Goal: Transaction & Acquisition: Book appointment/travel/reservation

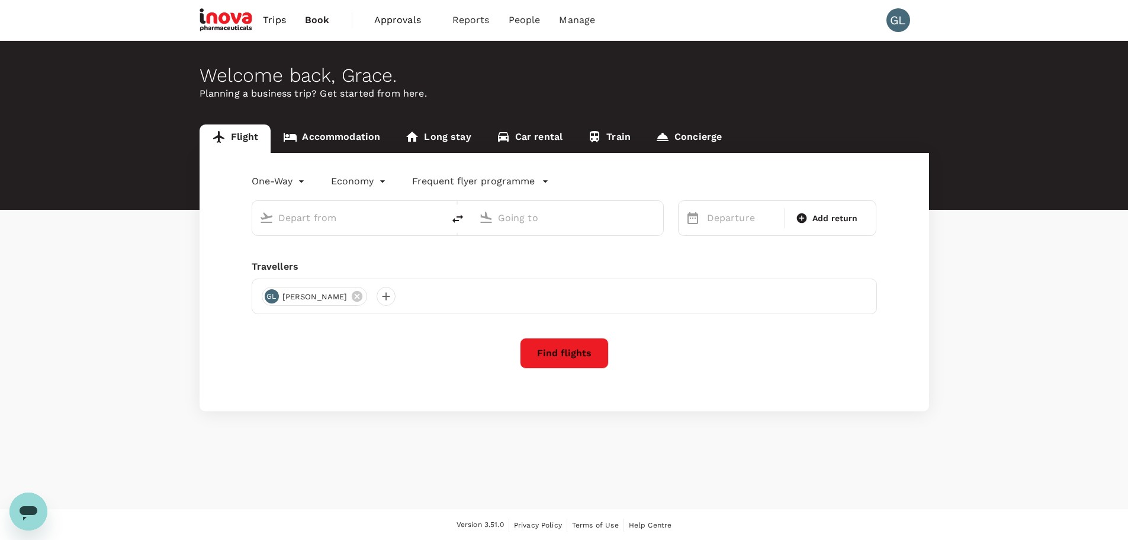
type input "roundtrip"
type input "Hong Kong Intl (HKG)"
type input "Incheon Intl (ICN)"
type input "Hong Kong Intl (HKG)"
type input "Incheon Intl (ICN)"
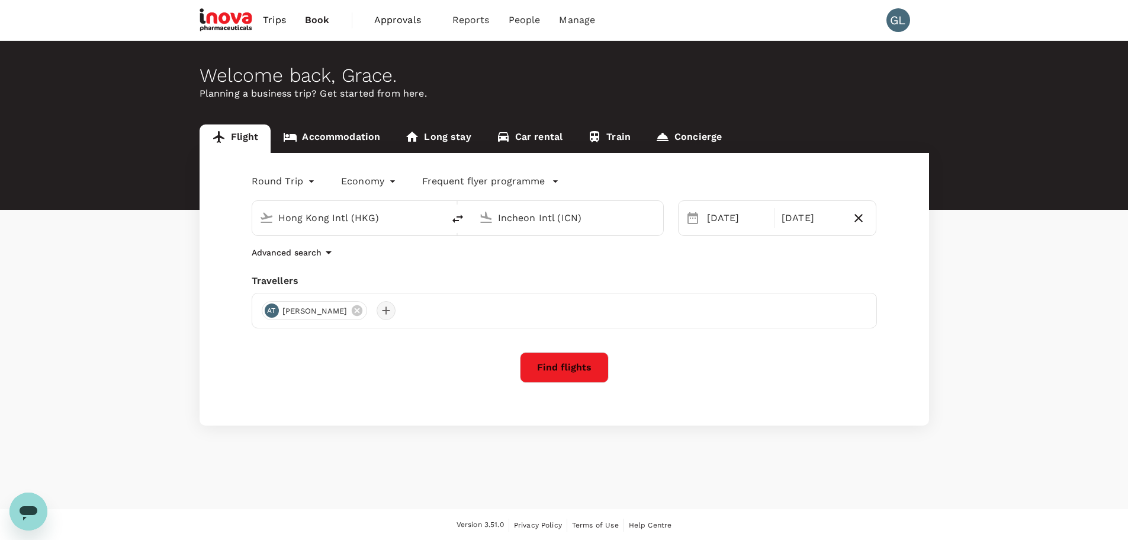
click at [377, 311] on div at bounding box center [386, 310] width 19 height 19
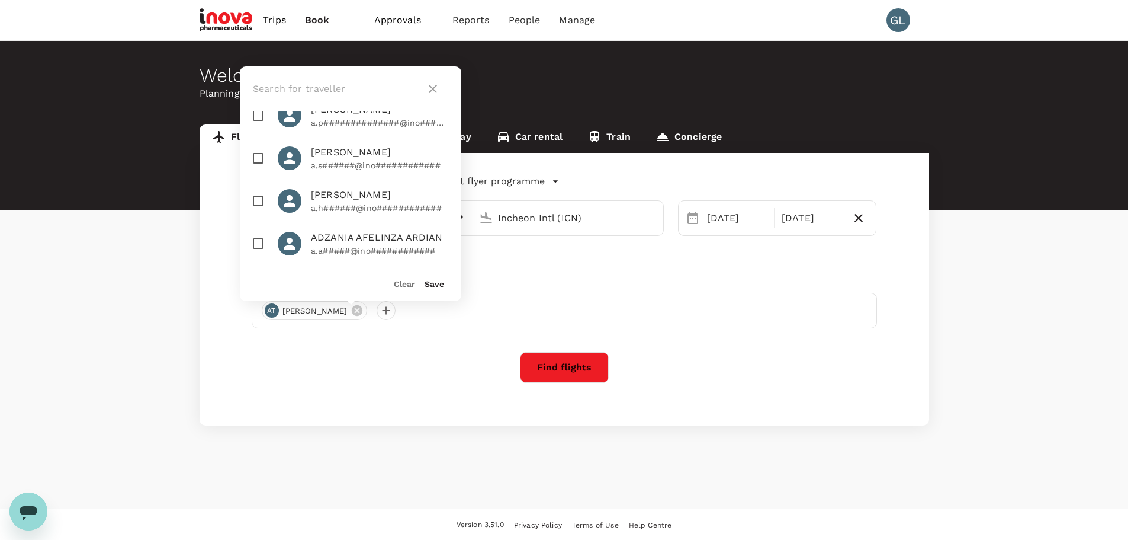
scroll to position [178, 0]
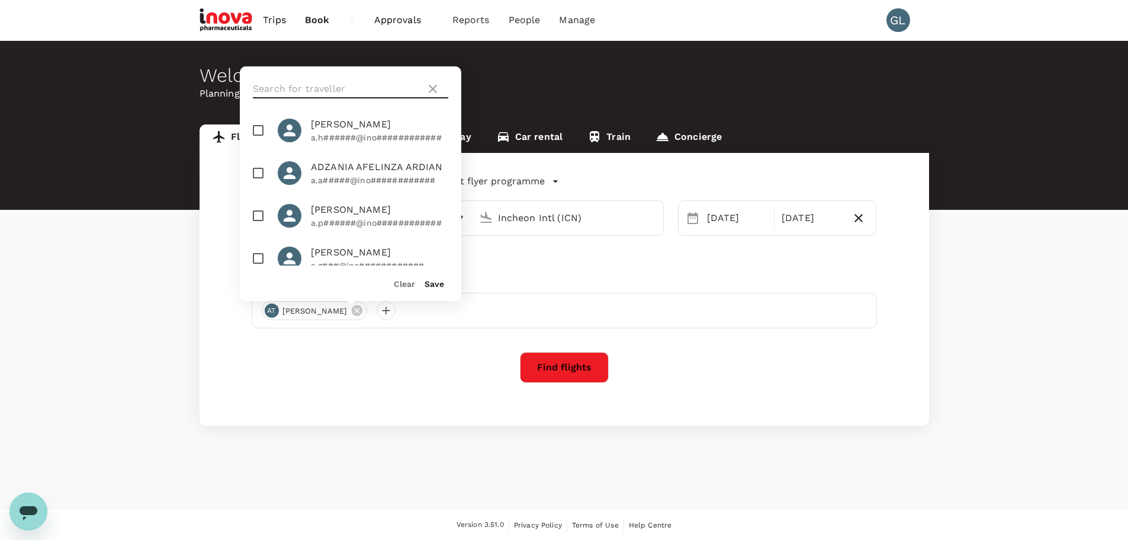
drag, startPoint x: 315, startPoint y: 86, endPoint x: 324, endPoint y: 85, distance: 9.6
click at [315, 86] on input "text" at bounding box center [337, 88] width 168 height 19
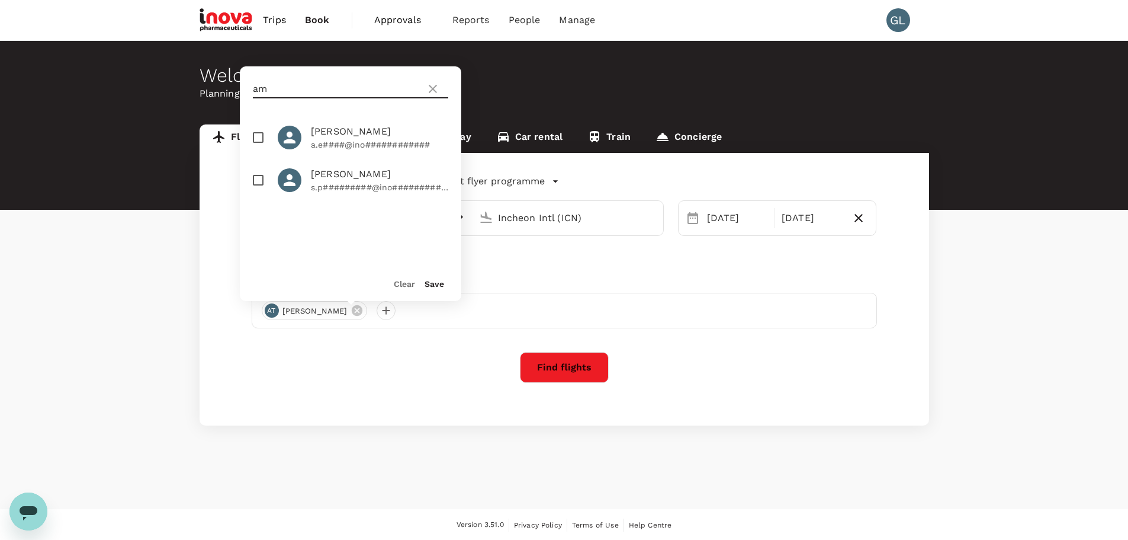
type input "a"
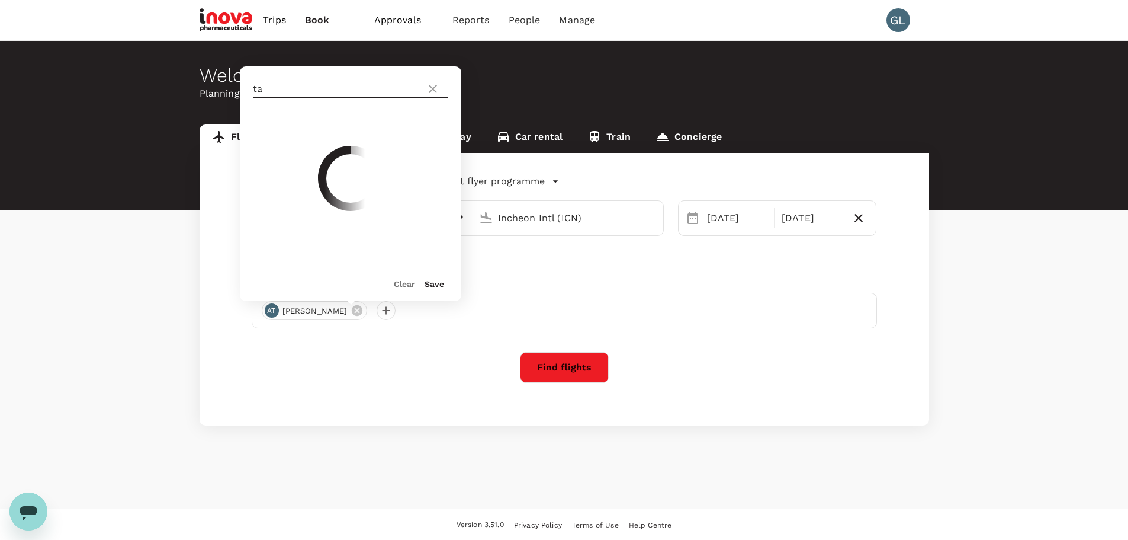
type input "tai"
drag, startPoint x: 289, startPoint y: 92, endPoint x: 215, endPoint y: 91, distance: 74.0
click at [215, 91] on div "Welcome back , Grace . Planning a business trip? Get started from here. Flight …" at bounding box center [564, 233] width 1128 height 384
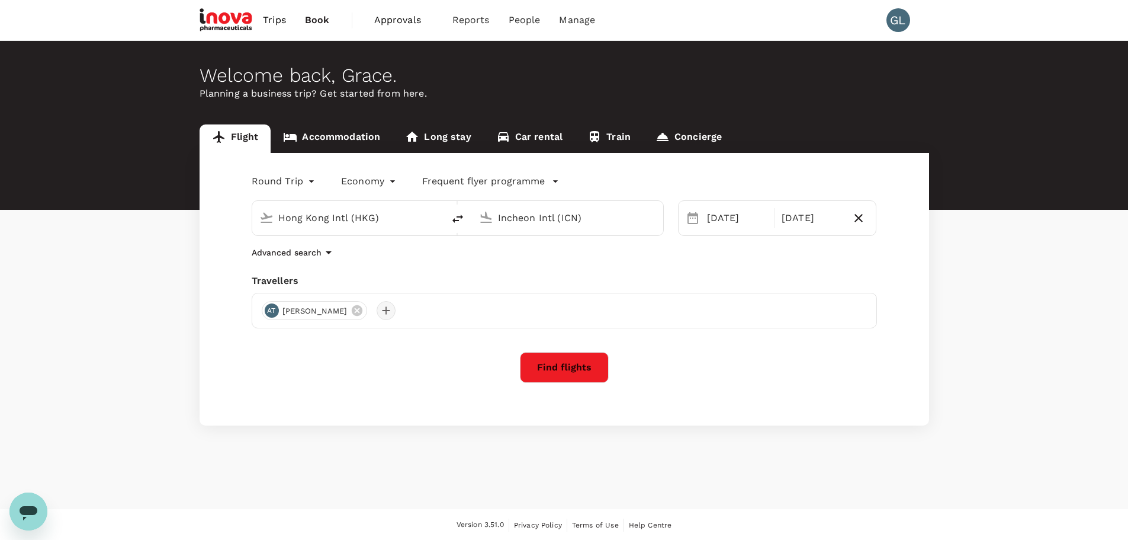
click at [377, 312] on div at bounding box center [386, 310] width 19 height 19
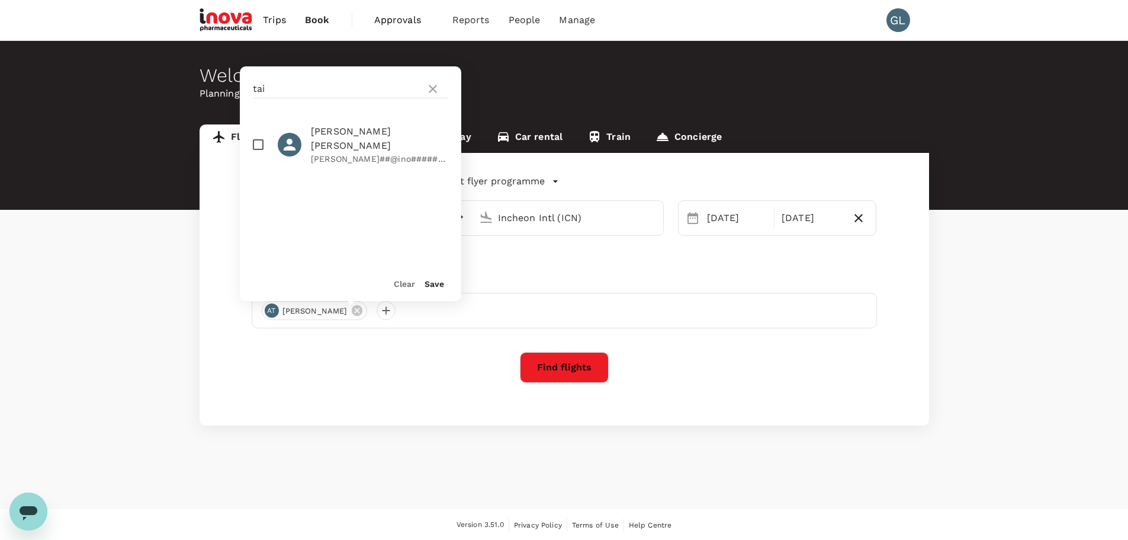
click at [309, 99] on div "tai" at bounding box center [351, 88] width 222 height 45
drag, startPoint x: 306, startPoint y: 91, endPoint x: 252, endPoint y: 94, distance: 54.0
click at [252, 94] on div "tai" at bounding box center [351, 88] width 222 height 45
type input "moni"
click at [261, 134] on input "checkbox" at bounding box center [258, 137] width 25 height 25
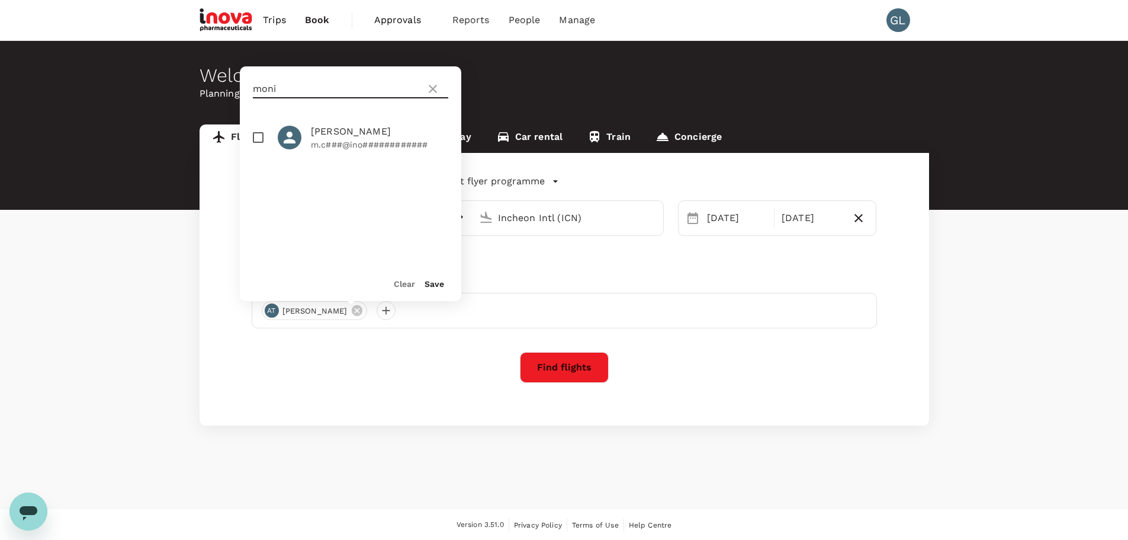
checkbox input "true"
drag, startPoint x: 314, startPoint y: 89, endPoint x: 207, endPoint y: 90, distance: 107.2
click at [207, 90] on div "Welcome back , Grace . Planning a business trip? Get started from here. Flight …" at bounding box center [564, 233] width 1128 height 384
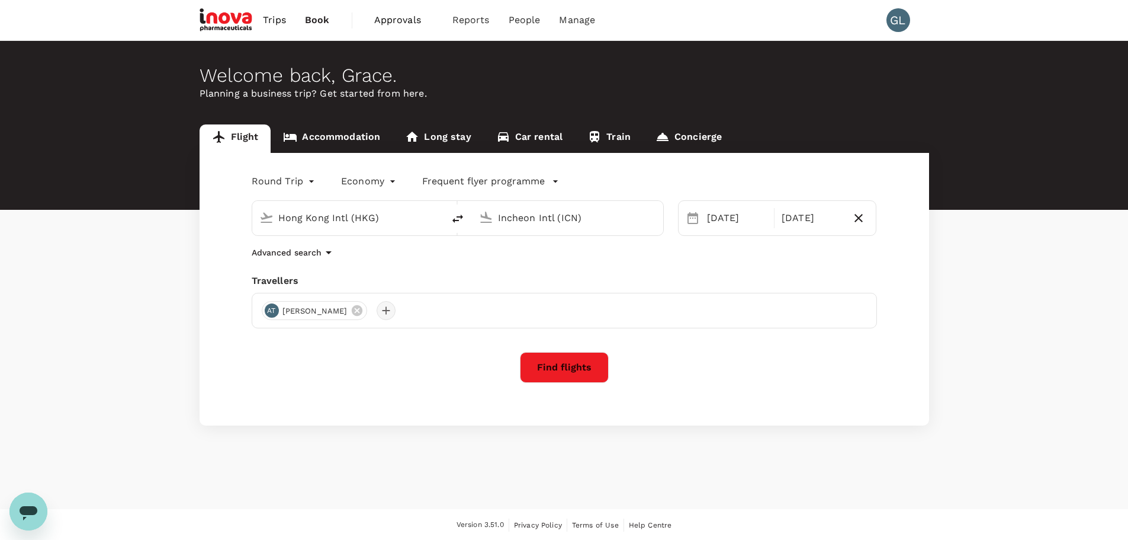
click at [377, 307] on div at bounding box center [386, 310] width 19 height 19
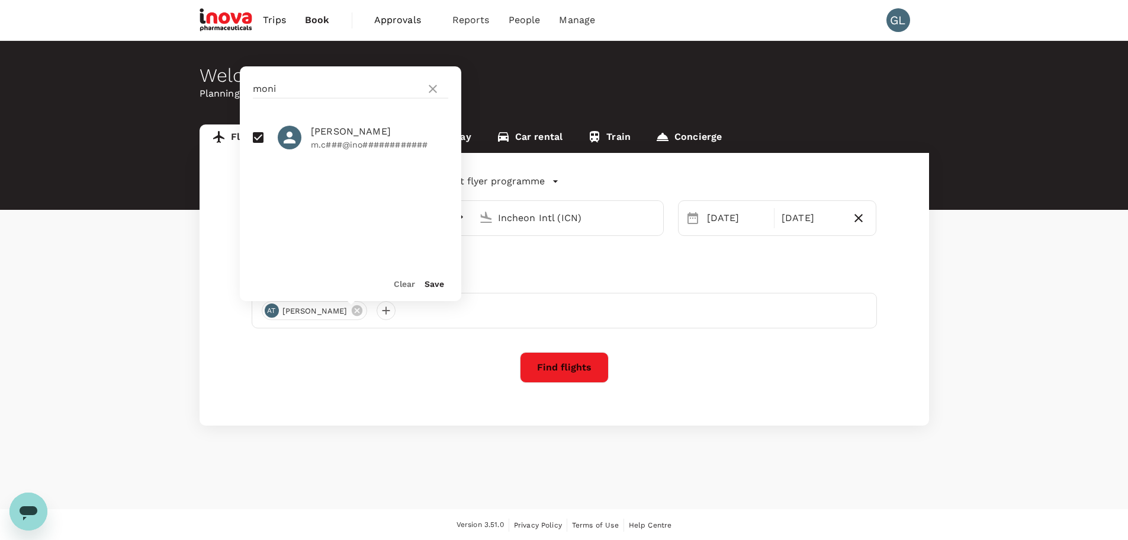
click at [434, 283] on button "Save" at bounding box center [435, 283] width 20 height 9
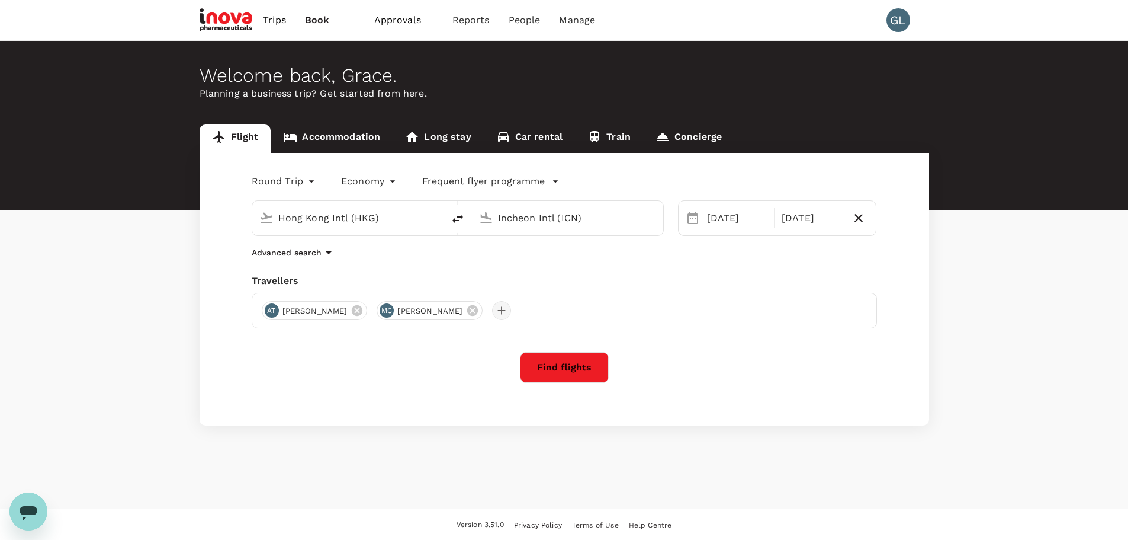
click at [492, 311] on div at bounding box center [501, 310] width 19 height 19
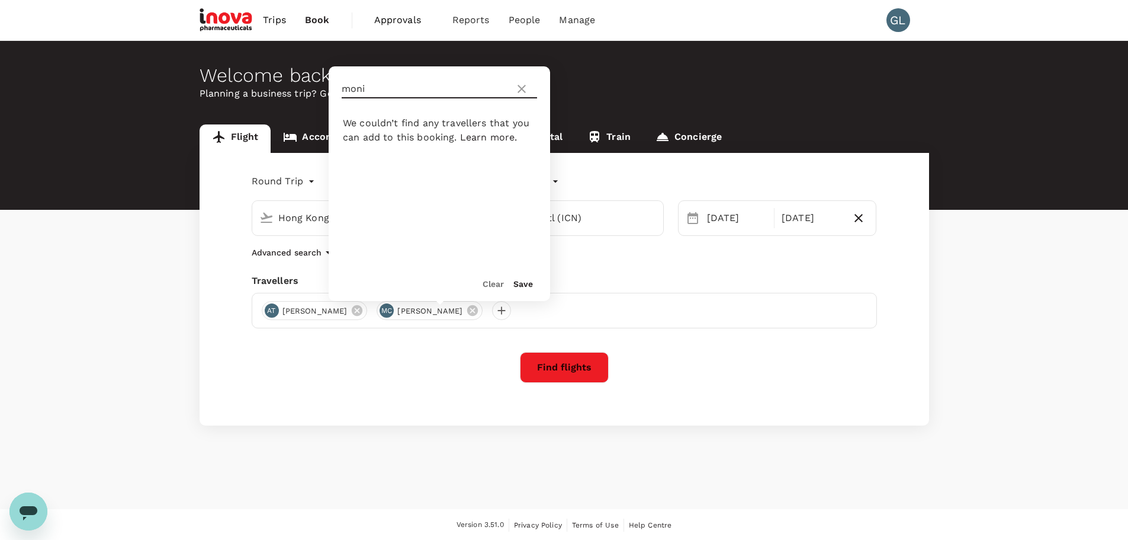
drag, startPoint x: 376, startPoint y: 88, endPoint x: 329, endPoint y: 86, distance: 47.4
click at [329, 86] on div "moni" at bounding box center [440, 88] width 222 height 45
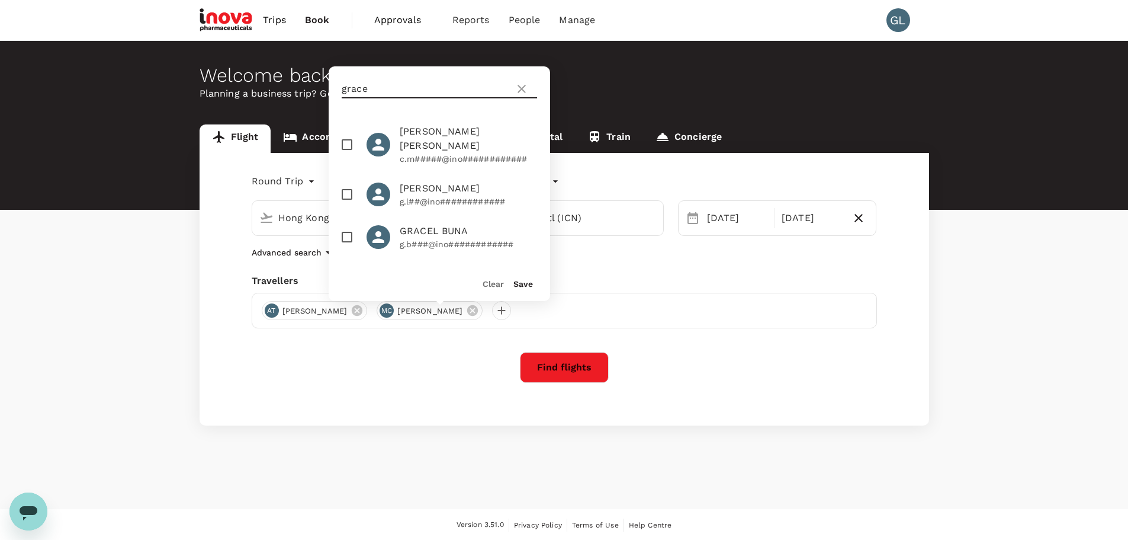
type input "grace"
click at [347, 182] on input "checkbox" at bounding box center [347, 194] width 25 height 25
checkbox input "true"
click at [517, 287] on button "Save" at bounding box center [524, 283] width 20 height 9
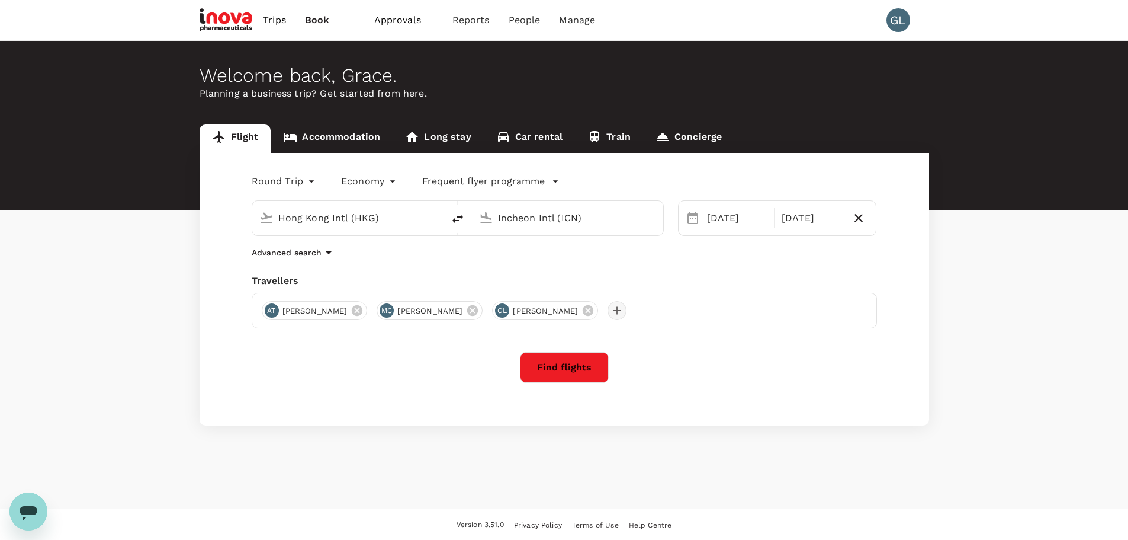
click at [608, 306] on div at bounding box center [617, 310] width 19 height 19
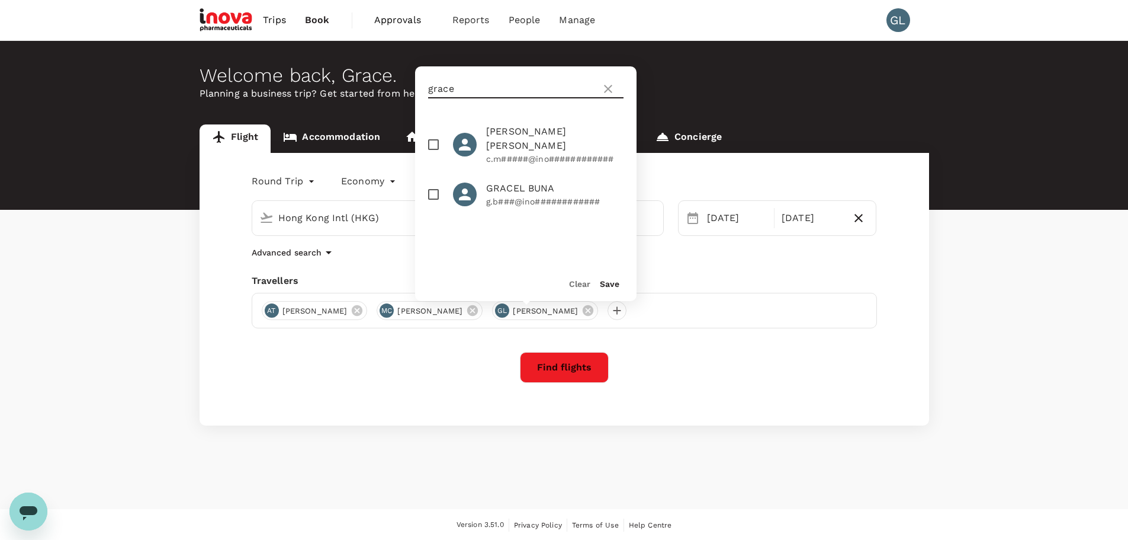
click at [451, 86] on input "grace" at bounding box center [512, 88] width 168 height 19
drag, startPoint x: 454, startPoint y: 88, endPoint x: 397, endPoint y: 88, distance: 56.9
click at [397, 88] on div "Welcome back , Grace . Planning a business trip? Get started from here. Flight …" at bounding box center [564, 233] width 1128 height 384
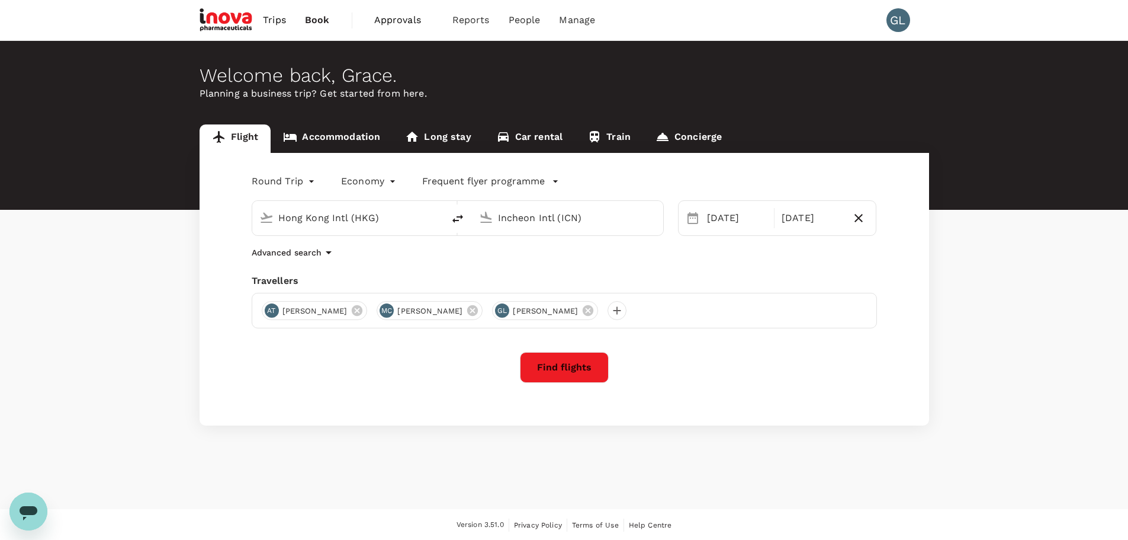
drag, startPoint x: 533, startPoint y: 312, endPoint x: 535, endPoint y: 304, distance: 8.1
click at [608, 312] on div at bounding box center [617, 310] width 19 height 19
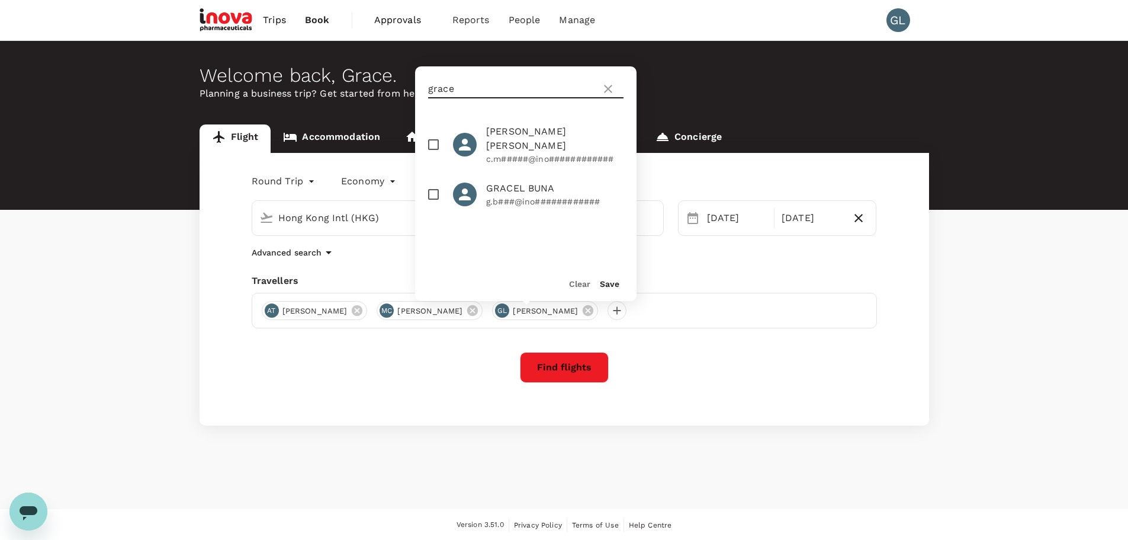
drag, startPoint x: 477, startPoint y: 91, endPoint x: 424, endPoint y: 91, distance: 53.3
click at [424, 91] on div "grace" at bounding box center [526, 88] width 222 height 45
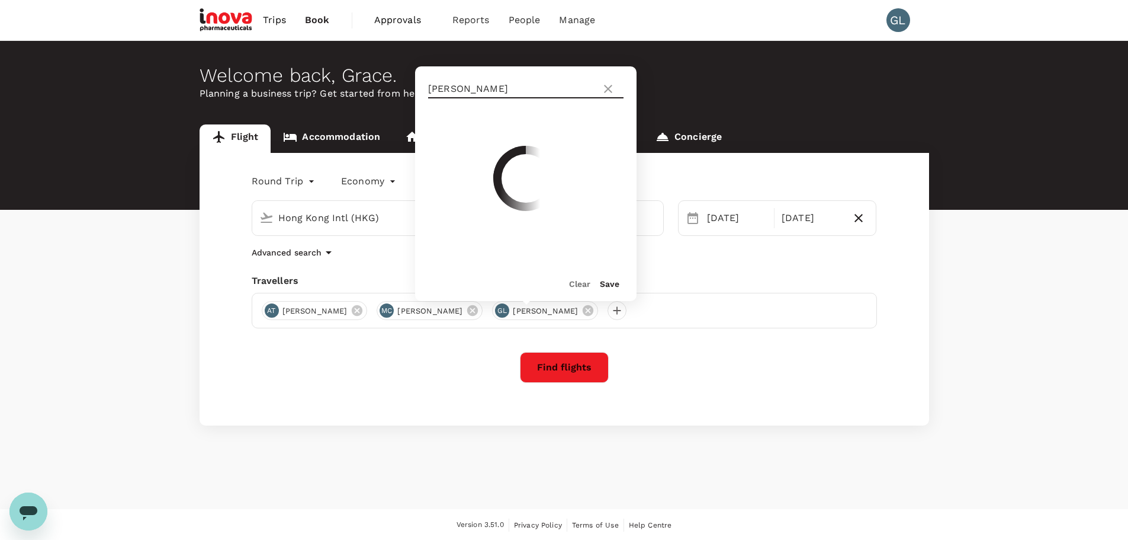
type input "[PERSON_NAME]"
drag, startPoint x: 476, startPoint y: 86, endPoint x: 425, endPoint y: 85, distance: 51.0
click at [425, 85] on div "[PERSON_NAME]" at bounding box center [526, 88] width 222 height 45
type input "manna"
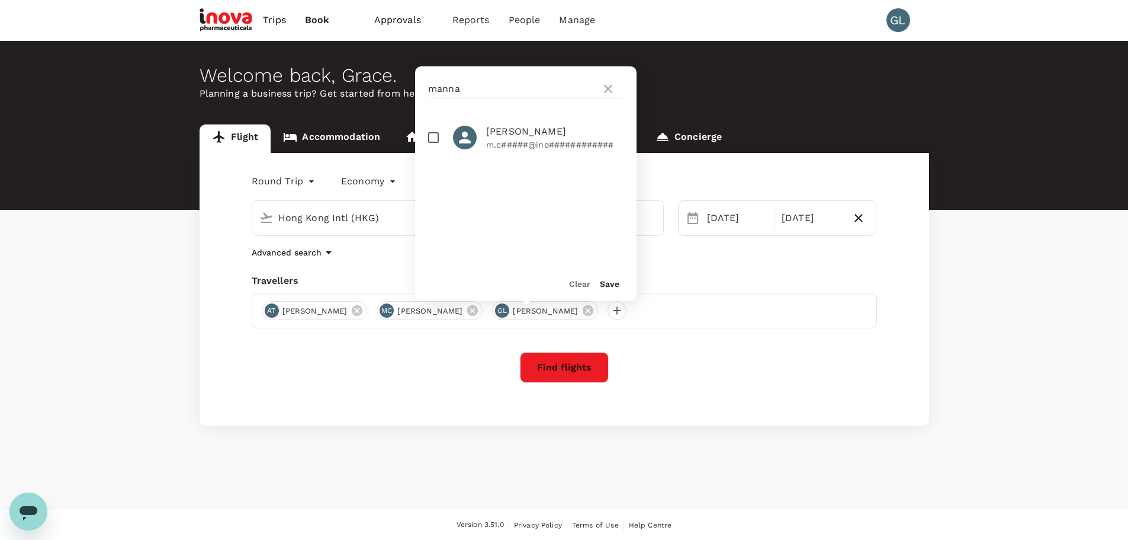
click at [429, 139] on input "checkbox" at bounding box center [433, 137] width 25 height 25
checkbox input "true"
click at [610, 285] on button "Save" at bounding box center [610, 283] width 20 height 9
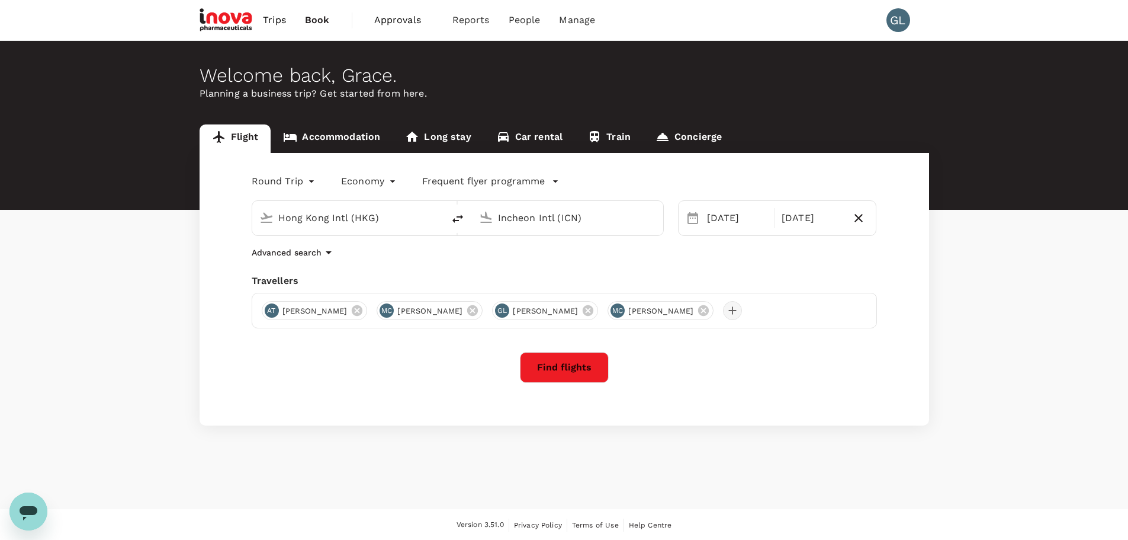
click at [723, 311] on div at bounding box center [732, 310] width 19 height 19
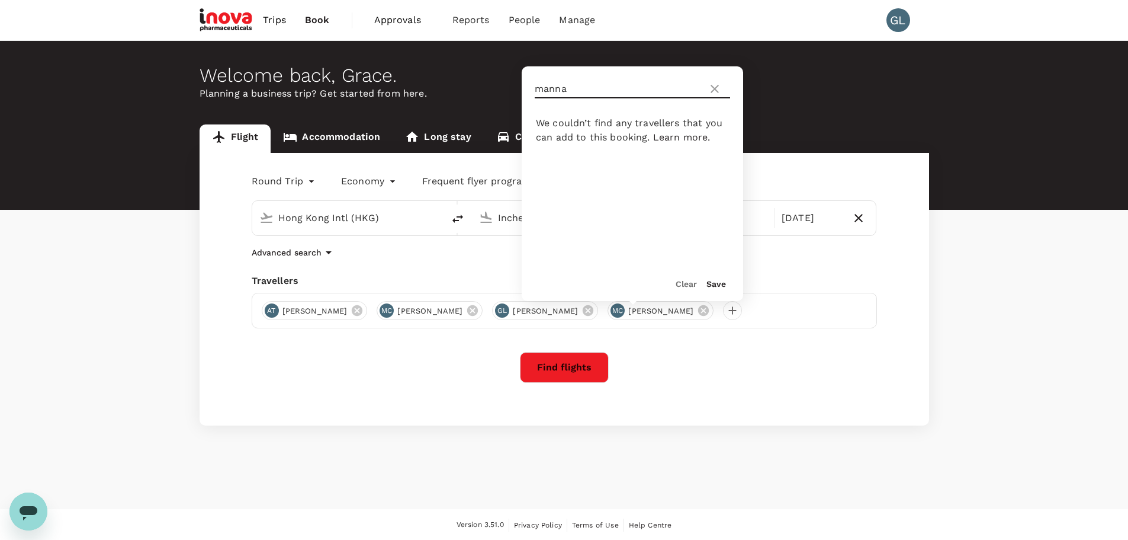
drag, startPoint x: 568, startPoint y: 90, endPoint x: 534, endPoint y: 94, distance: 34.5
click at [534, 94] on div "manna" at bounding box center [633, 88] width 222 height 45
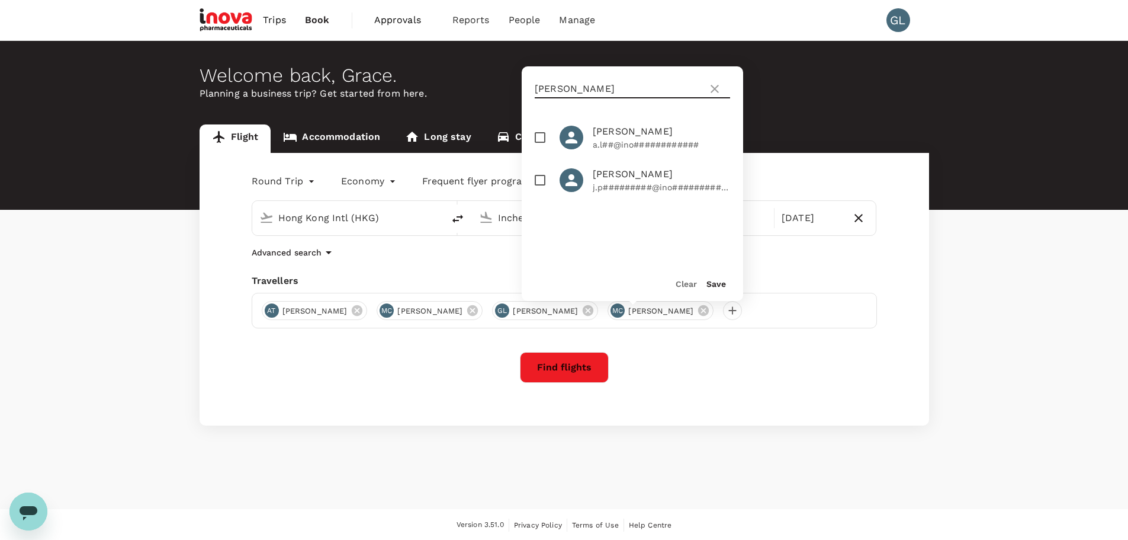
type input "[PERSON_NAME]"
click at [576, 139] on icon at bounding box center [572, 138] width 18 height 18
checkbox input "true"
click at [712, 283] on button "Save" at bounding box center [717, 283] width 20 height 9
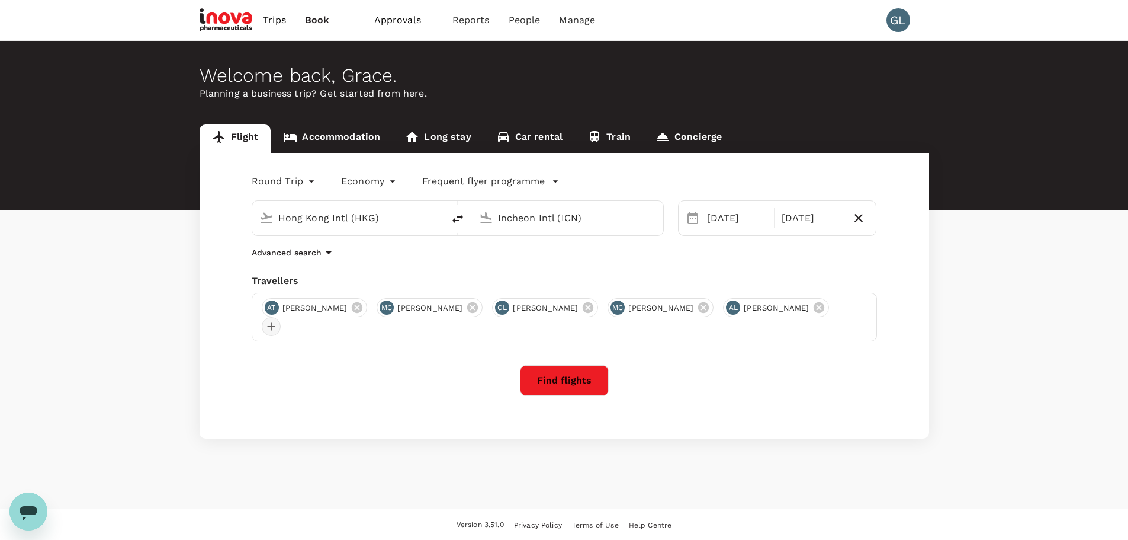
click at [281, 317] on div at bounding box center [271, 326] width 19 height 19
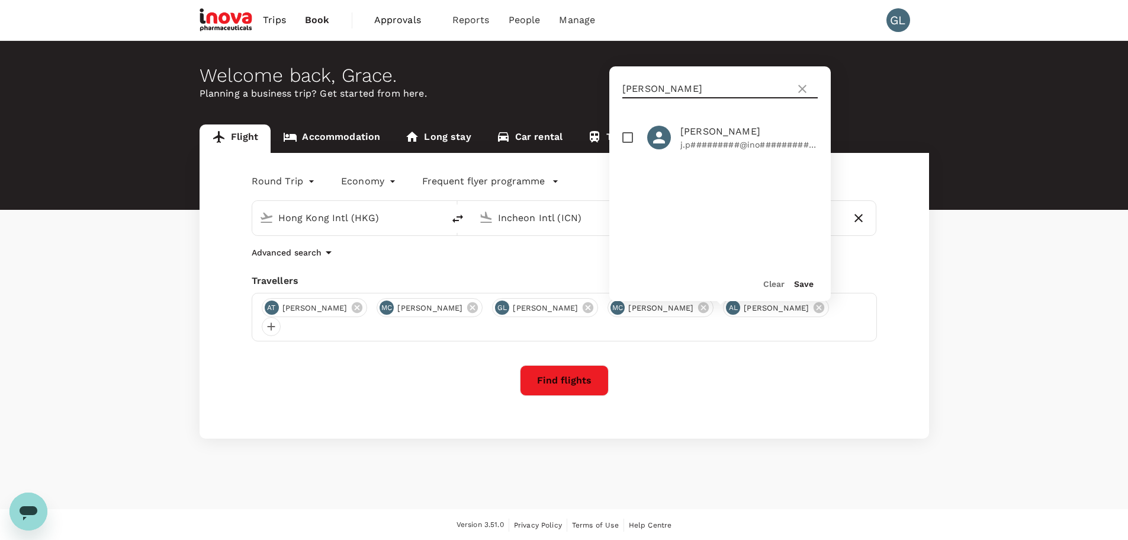
drag, startPoint x: 643, startPoint y: 88, endPoint x: 612, endPoint y: 92, distance: 30.5
click at [612, 92] on div "[PERSON_NAME]" at bounding box center [720, 88] width 222 height 45
type input "[PERSON_NAME]"
click at [633, 138] on input "checkbox" at bounding box center [627, 137] width 25 height 25
checkbox input "true"
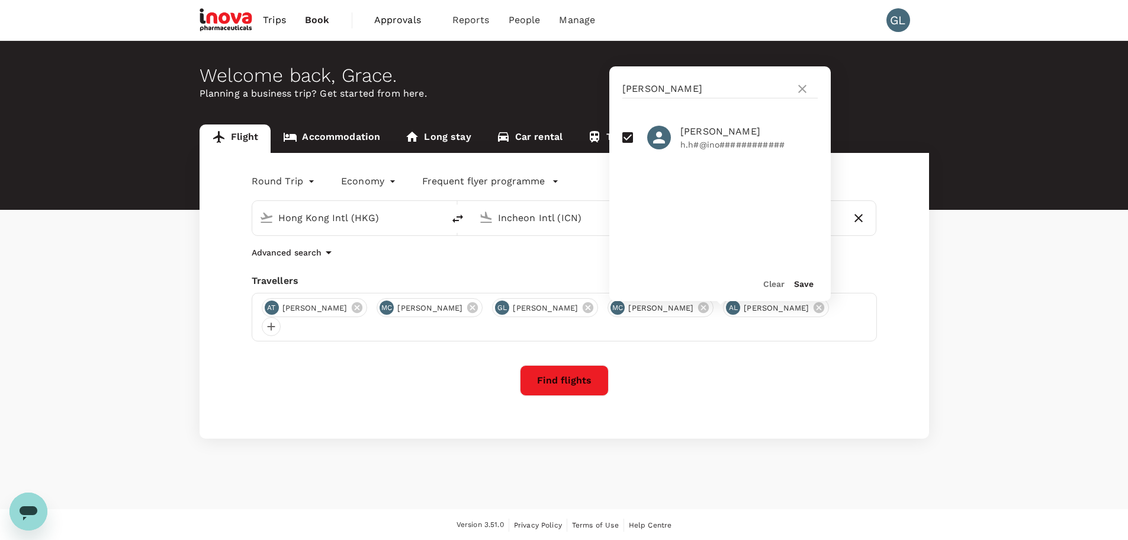
click at [808, 283] on button "Save" at bounding box center [804, 283] width 20 height 9
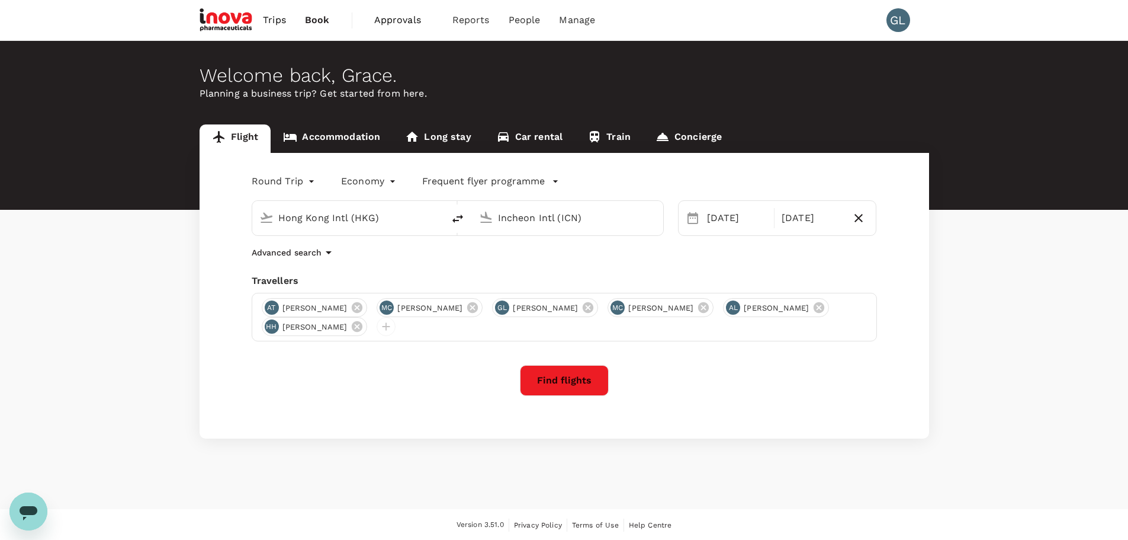
click at [806, 311] on div "AT [PERSON_NAME] MC [PERSON_NAME] [PERSON_NAME] [PERSON_NAME] [PERSON_NAME] AL …" at bounding box center [564, 317] width 625 height 49
click at [807, 313] on div "AT [PERSON_NAME] MC [PERSON_NAME] [PERSON_NAME] [PERSON_NAME] [PERSON_NAME] AL …" at bounding box center [564, 317] width 625 height 49
